Goal: Find contact information: Find contact information

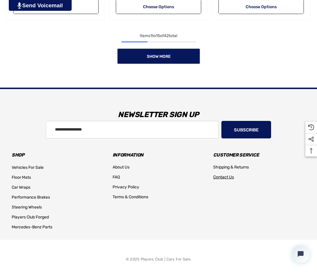
click at [222, 176] on span "Contact Us" at bounding box center [223, 177] width 21 height 5
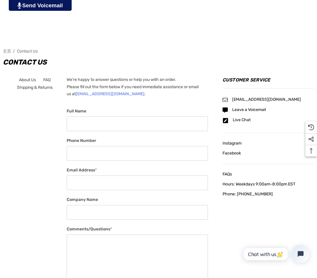
scroll to position [204, 0]
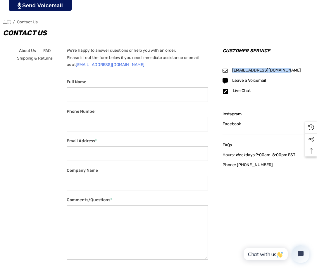
drag, startPoint x: 285, startPoint y: 69, endPoint x: 232, endPoint y: 70, distance: 52.6
click at [232, 70] on div "Customer Service info@playersclubcars.com Leave a Voicemail Live Chat Instagram…" at bounding box center [261, 108] width 106 height 122
copy span "[EMAIL_ADDRESS][DOMAIN_NAME]"
click at [176, 73] on form "**********" at bounding box center [137, 190] width 141 height 240
drag, startPoint x: 236, startPoint y: 160, endPoint x: 266, endPoint y: 164, distance: 30.7
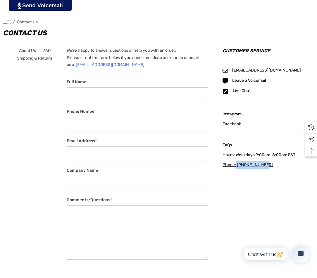
click at [266, 164] on div "FAQs Hours: Weekdays 9:00am-8:00pm EST Phone: 404.602.9593" at bounding box center [267, 154] width 91 height 27
copy span "404.602.9593"
click at [220, 133] on div "Customer Service info@playersclubcars.com Leave a Voicemail Live Chat Instagram…" at bounding box center [261, 108] width 106 height 122
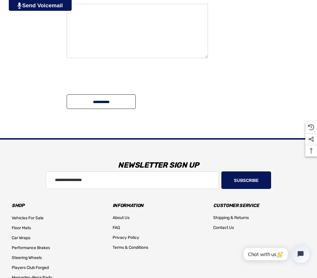
scroll to position [457, 0]
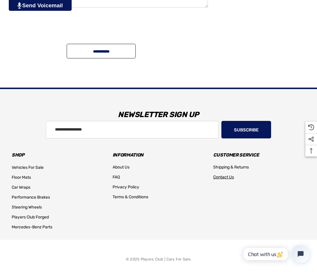
click at [230, 176] on span "Contact Us" at bounding box center [223, 177] width 21 height 5
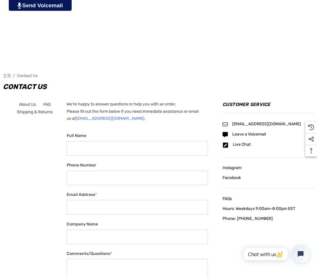
scroll to position [204, 0]
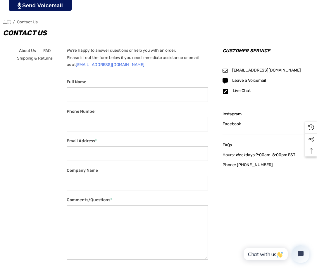
click at [170, 75] on form "**********" at bounding box center [137, 190] width 141 height 240
